Goal: Purchase product/service

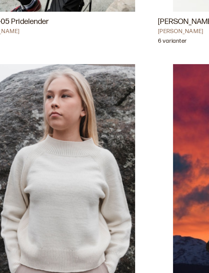
scroll to position [1933, 0]
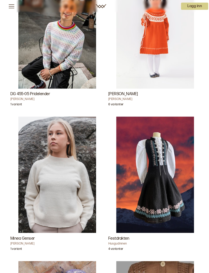
click at [30, 232] on h3 "Minea Genser" at bounding box center [56, 235] width 92 height 6
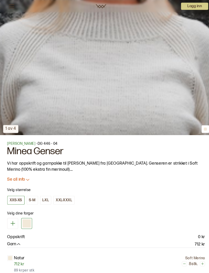
scroll to position [180, 0]
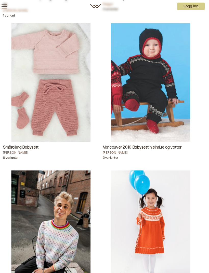
scroll to position [1741, 0]
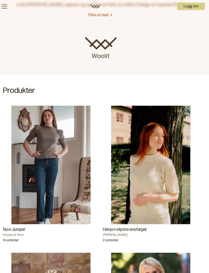
scroll to position [60, 0]
